Goal: Information Seeking & Learning: Find specific fact

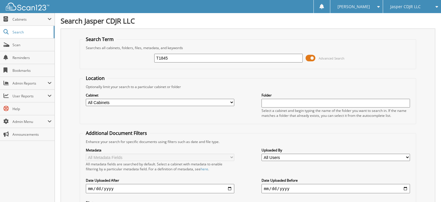
type input "T1845"
click at [309, 57] on span at bounding box center [311, 58] width 10 height 9
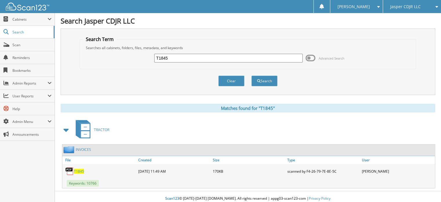
click at [78, 170] on span "T1845" at bounding box center [79, 171] width 10 height 5
drag, startPoint x: 176, startPoint y: 55, endPoint x: 149, endPoint y: 53, distance: 27.1
click at [149, 53] on div "T1845 Advanced Search" at bounding box center [248, 58] width 331 height 16
type input "72207"
click at [252, 75] on button "Search" at bounding box center [265, 80] width 26 height 11
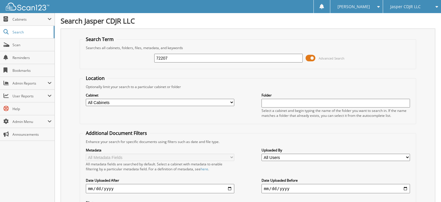
click at [309, 60] on span at bounding box center [311, 58] width 10 height 9
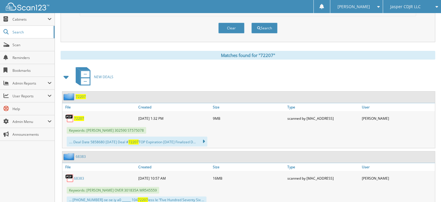
scroll to position [58, 0]
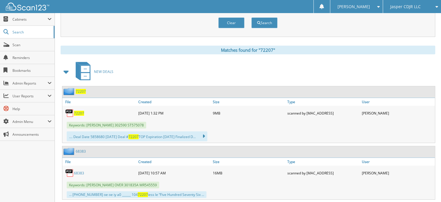
click at [80, 111] on span "72207" at bounding box center [79, 113] width 10 height 5
click at [77, 111] on span "72207" at bounding box center [79, 113] width 10 height 5
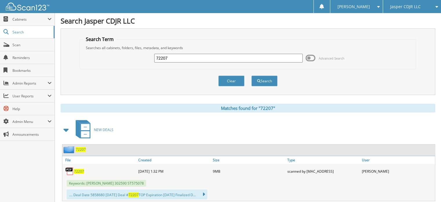
click at [163, 55] on input "72207" at bounding box center [228, 58] width 149 height 9
drag, startPoint x: 178, startPoint y: 56, endPoint x: 138, endPoint y: 48, distance: 41.1
click at [140, 53] on div "72207 Advanced Search" at bounding box center [248, 58] width 331 height 16
type input "71977"
click at [252, 75] on button "Search" at bounding box center [265, 80] width 26 height 11
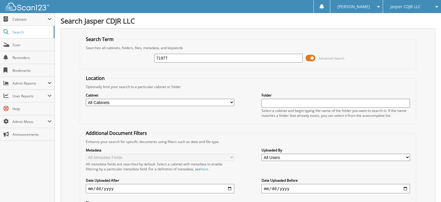
click at [308, 60] on span at bounding box center [311, 58] width 10 height 9
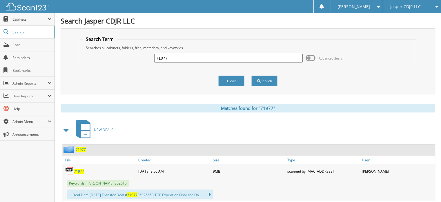
click at [81, 169] on span "71977" at bounding box center [79, 171] width 10 height 5
click at [29, 23] on span "Cabinets" at bounding box center [27, 19] width 55 height 12
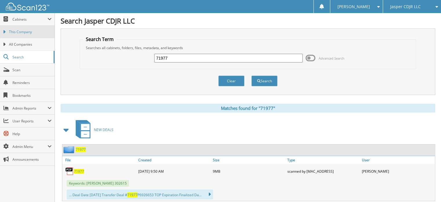
click at [26, 35] on link "This Company" at bounding box center [27, 32] width 55 height 12
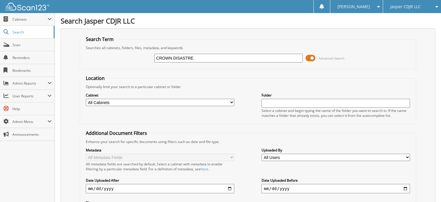
type input "CROWN DISASTRE"
click at [193, 57] on input "CROWN DISASTRE" at bounding box center [228, 58] width 149 height 9
type input "CROWN DISASTER"
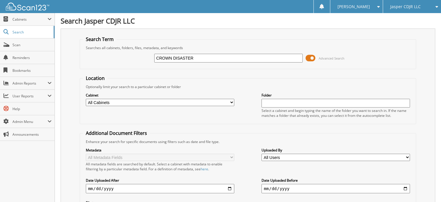
click at [309, 57] on span at bounding box center [311, 58] width 10 height 9
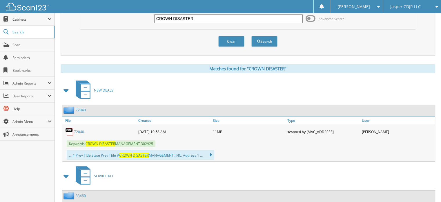
scroll to position [58, 0]
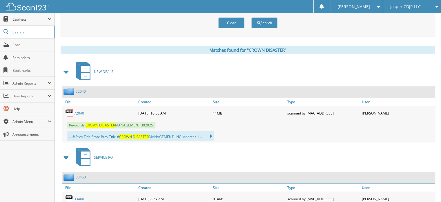
click at [80, 112] on link "72040" at bounding box center [79, 113] width 10 height 5
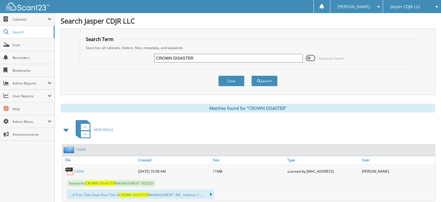
drag, startPoint x: 199, startPoint y: 60, endPoint x: 146, endPoint y: 52, distance: 52.9
click at [147, 53] on div "CROWN DISASTER Advanced Search" at bounding box center [248, 58] width 331 height 16
type input "JACQUELINE MOORE"
click at [252, 75] on button "Search" at bounding box center [265, 80] width 26 height 11
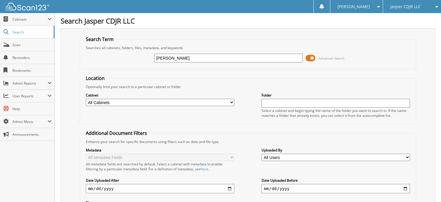
click at [306, 56] on span at bounding box center [311, 58] width 10 height 9
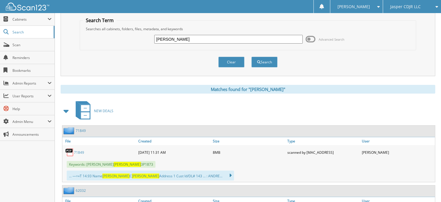
scroll to position [29, 0]
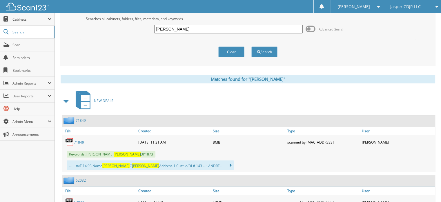
drag, startPoint x: 221, startPoint y: 31, endPoint x: 125, endPoint y: 23, distance: 95.5
click at [125, 23] on div "JACQUELINE MOORE Advanced Search" at bounding box center [248, 29] width 331 height 16
type input "VIP PAVING"
click at [252, 46] on button "Search" at bounding box center [265, 51] width 26 height 11
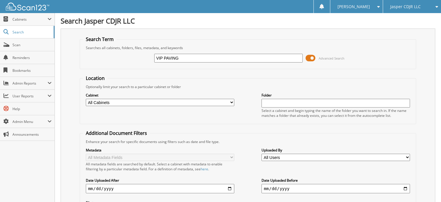
click at [308, 57] on span at bounding box center [311, 58] width 10 height 9
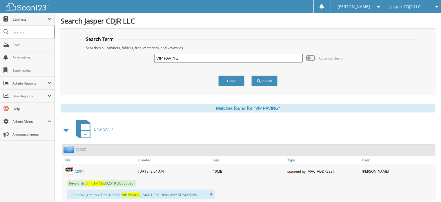
drag, startPoint x: 187, startPoint y: 55, endPoint x: 131, endPoint y: 58, distance: 55.5
click at [131, 58] on div "VIP PAVING Advanced Search" at bounding box center [248, 58] width 331 height 16
type input "[PERSON_NAME]"
click at [252, 75] on button "Search" at bounding box center [265, 80] width 26 height 11
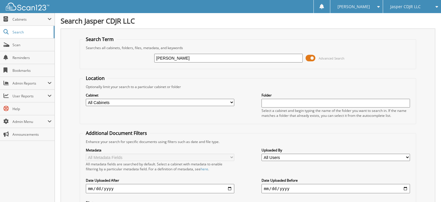
click at [309, 57] on span at bounding box center [311, 58] width 10 height 9
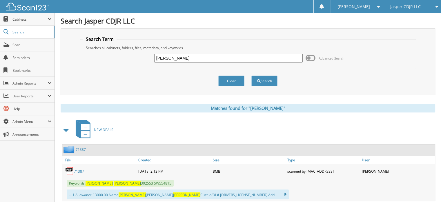
scroll to position [29, 0]
